Goal: Complete application form

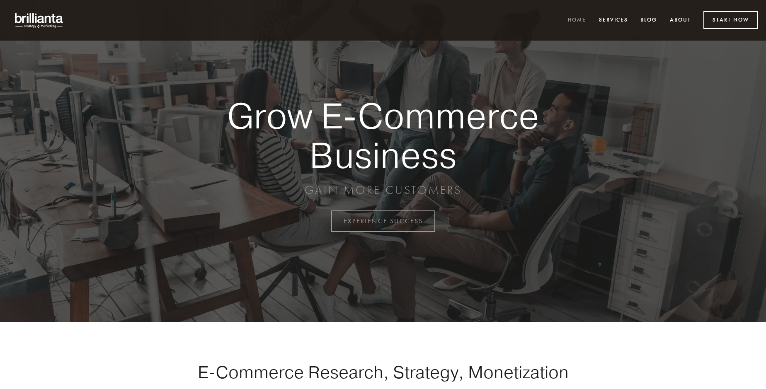
scroll to position [2173, 0]
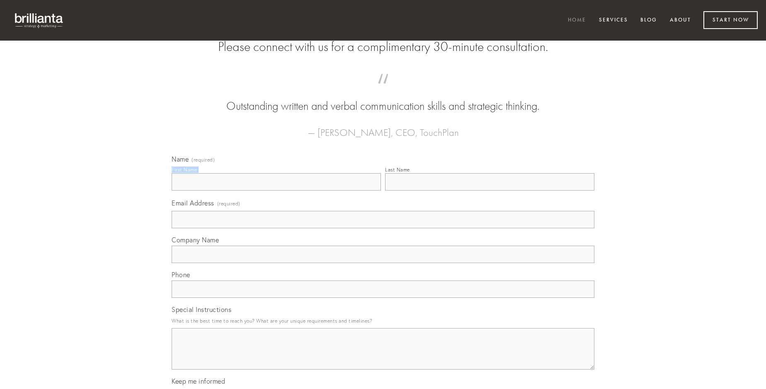
type input "[PERSON_NAME]"
click at [489, 191] on input "Last Name" at bounding box center [489, 181] width 209 height 17
type input "[PERSON_NAME]"
click at [383, 228] on input "Email Address (required)" at bounding box center [383, 219] width 423 height 17
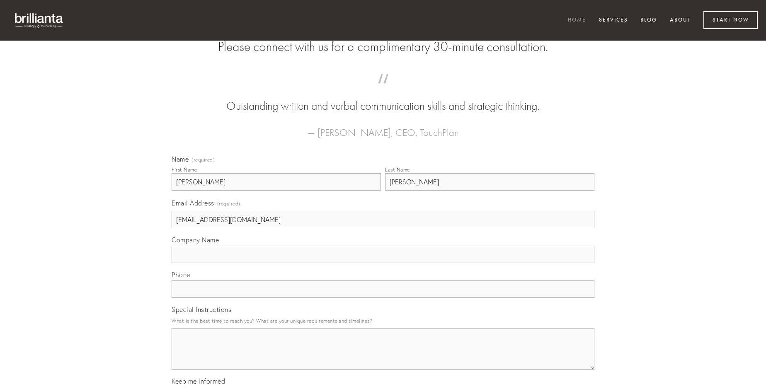
type input "[EMAIL_ADDRESS][DOMAIN_NAME]"
click at [383, 263] on input "Company Name" at bounding box center [383, 254] width 423 height 17
type input "torqueo"
click at [383, 298] on input "text" at bounding box center [383, 289] width 423 height 17
click at [383, 356] on textarea "Special Instructions" at bounding box center [383, 348] width 423 height 41
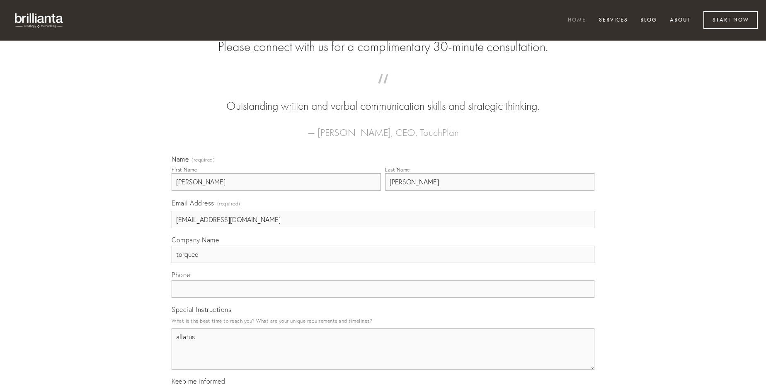
type textarea "allatus"
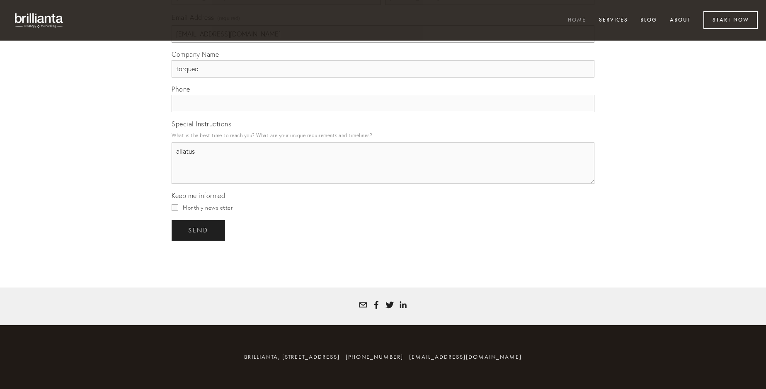
click at [199, 230] on span "send" at bounding box center [198, 230] width 20 height 7
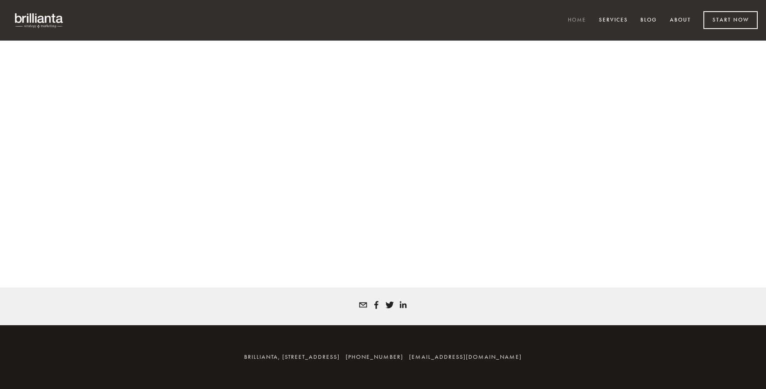
scroll to position [2161, 0]
